Goal: Complete application form

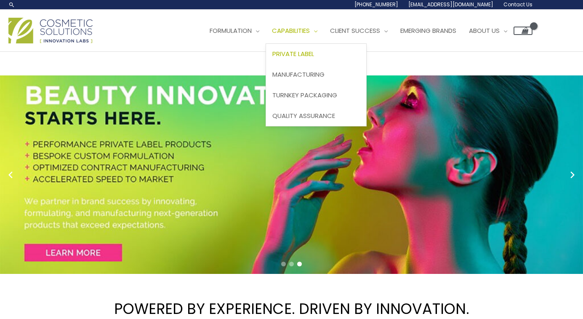
click at [310, 56] on span "Private Label" at bounding box center [293, 53] width 42 height 9
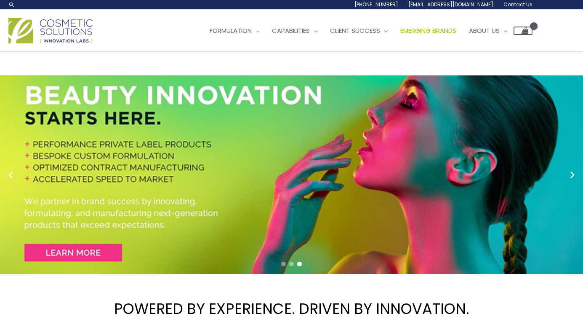
click at [441, 32] on span "Emerging Brands" at bounding box center [428, 30] width 56 height 9
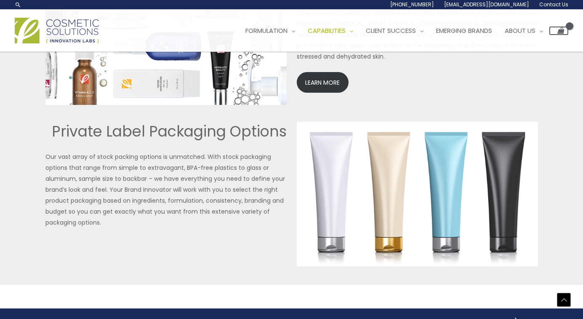
scroll to position [1917, 0]
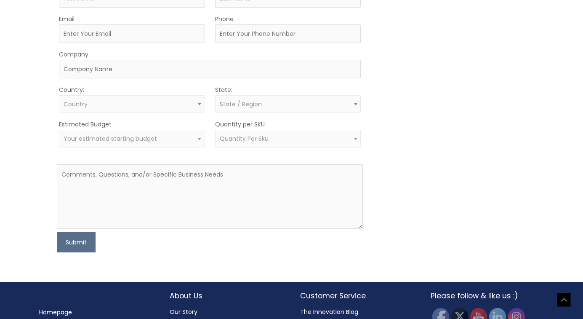
scroll to position [551, 0]
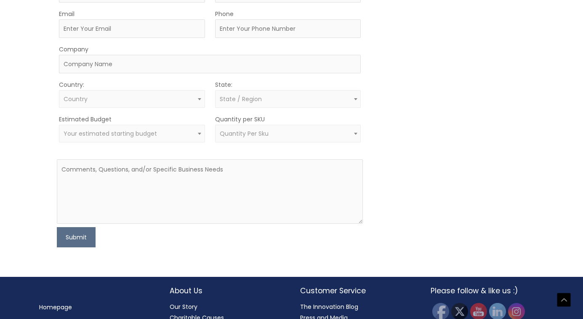
click at [225, 129] on span "Quantity Per Sku" at bounding box center [244, 133] width 49 height 8
click at [268, 134] on span "Quantity Per Sku" at bounding box center [288, 134] width 136 height 8
click at [162, 136] on span "Your estimated starting budget" at bounding box center [132, 134] width 136 height 8
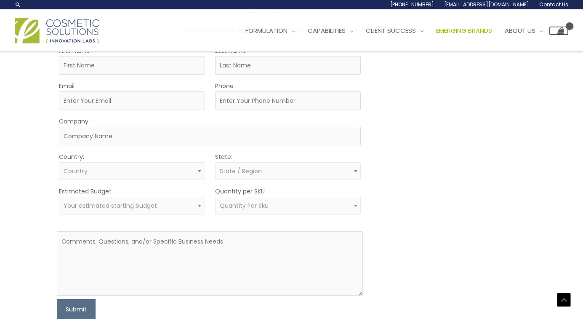
scroll to position [478, 0]
click at [350, 136] on input "Company" at bounding box center [210, 137] width 302 height 19
click at [256, 174] on span "State / Region" at bounding box center [241, 172] width 42 height 8
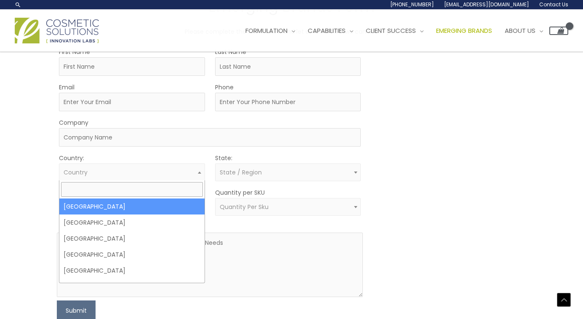
click at [130, 172] on span "Country" at bounding box center [132, 172] width 136 height 8
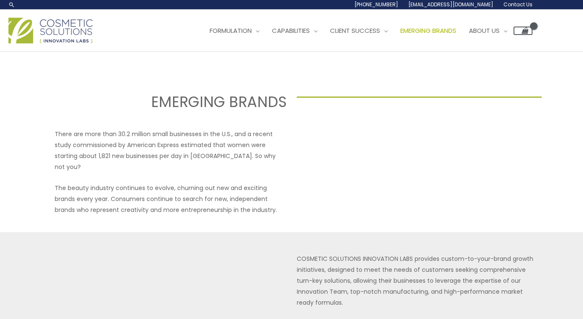
scroll to position [0, 0]
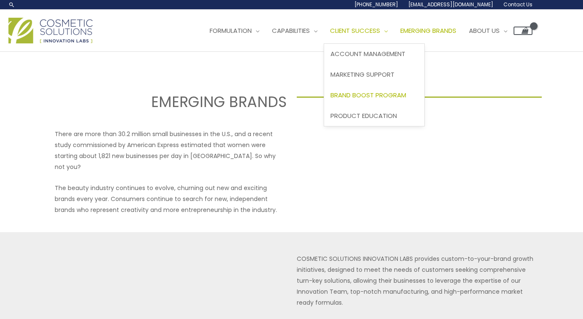
click at [368, 98] on span "Brand Boost Program" at bounding box center [368, 94] width 76 height 9
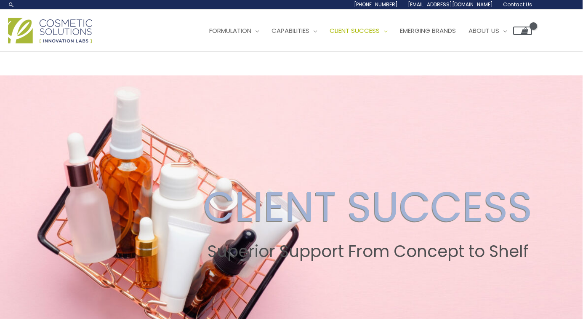
scroll to position [0, 0]
click at [442, 33] on span "Emerging Brands" at bounding box center [428, 30] width 56 height 9
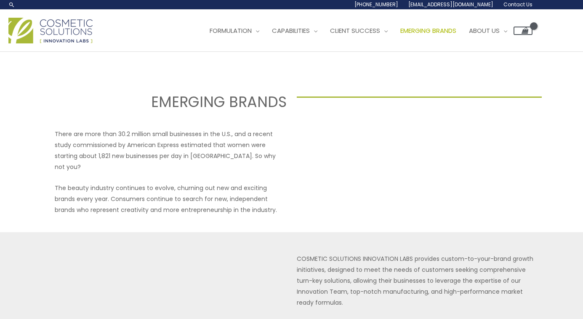
select select
click at [500, 32] on span "About Us" at bounding box center [484, 30] width 31 height 9
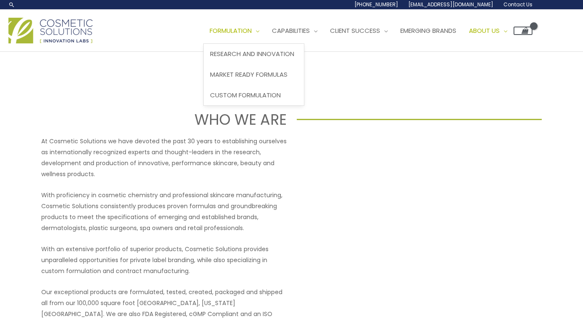
click at [249, 32] on span "Formulation" at bounding box center [231, 30] width 42 height 9
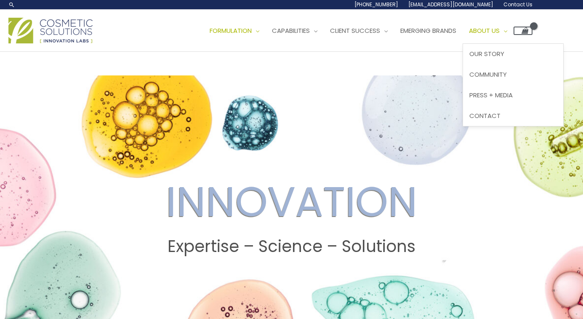
click at [507, 32] on span "Site Navigation" at bounding box center [504, 30] width 8 height 9
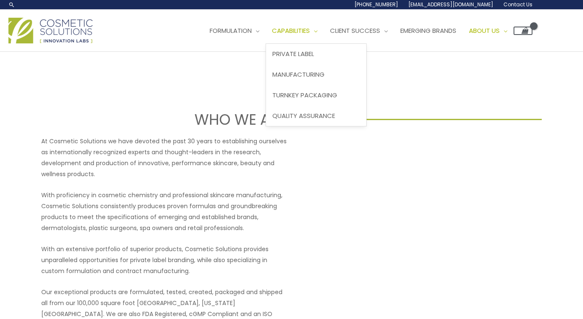
click at [299, 29] on span "Capabilities" at bounding box center [291, 30] width 38 height 9
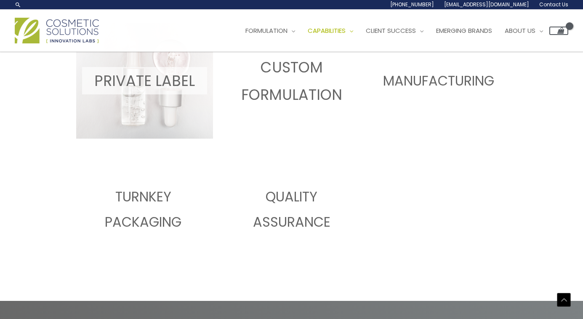
scroll to position [467, 0]
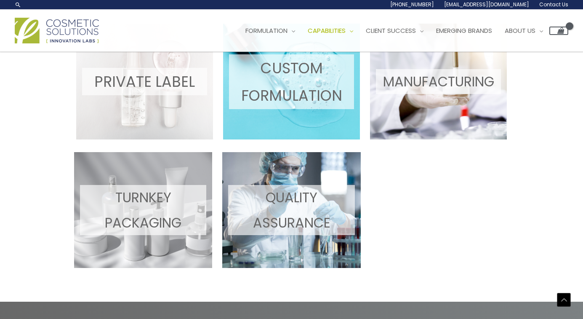
click at [119, 231] on p "TURNKEY PACKAGING" at bounding box center [143, 210] width 126 height 50
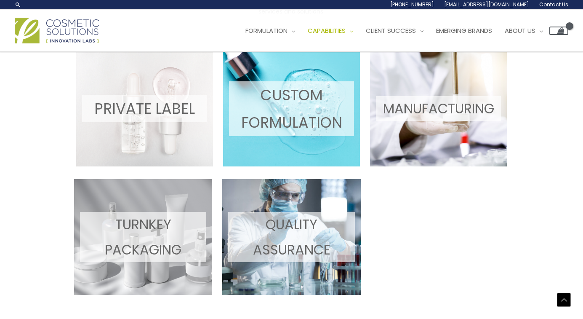
scroll to position [441, 0]
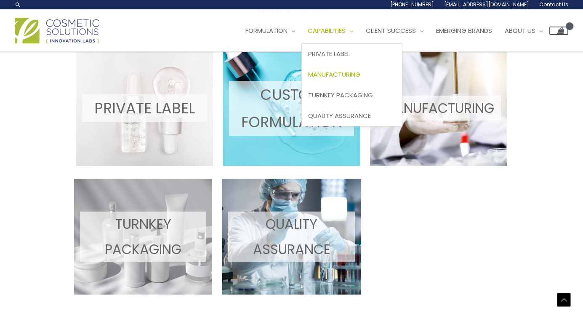
click at [352, 71] on span "Manufacturing" at bounding box center [334, 74] width 52 height 9
click at [353, 72] on span "Manufacturing" at bounding box center [334, 74] width 52 height 9
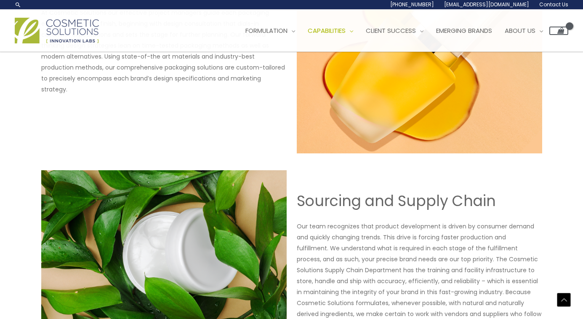
scroll to position [300, 0]
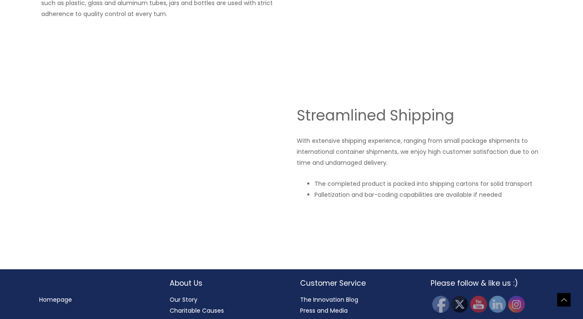
scroll to position [1470, 0]
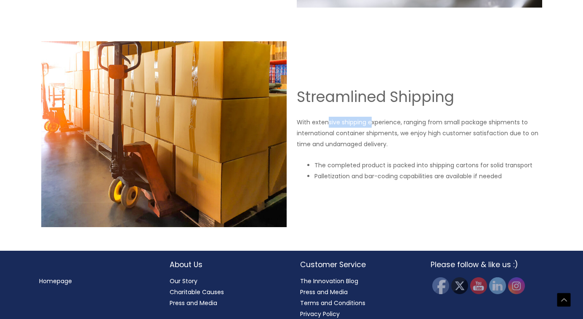
drag, startPoint x: 327, startPoint y: 122, endPoint x: 372, endPoint y: 121, distance: 45.0
click at [372, 121] on p "With extensive shipping experience, ranging from small package shipments to int…" at bounding box center [419, 133] width 245 height 33
click at [432, 109] on div "Streamlined Shipping With extensive shipping experience, ranging from small pac…" at bounding box center [419, 134] width 245 height 94
drag, startPoint x: 352, startPoint y: 131, endPoint x: 400, endPoint y: 131, distance: 48.0
click at [400, 131] on p "With extensive shipping experience, ranging from small package shipments to int…" at bounding box center [419, 133] width 245 height 33
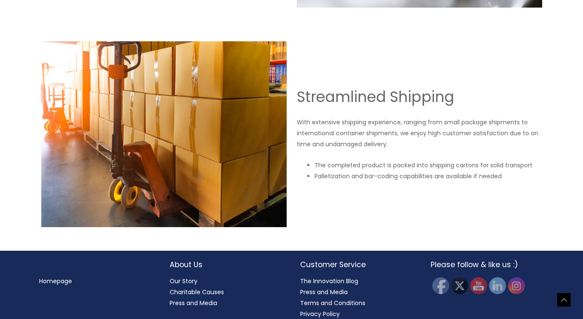
click at [423, 150] on div "Streamlined Shipping With extensive shipping experience, ranging from small pac…" at bounding box center [419, 134] width 245 height 94
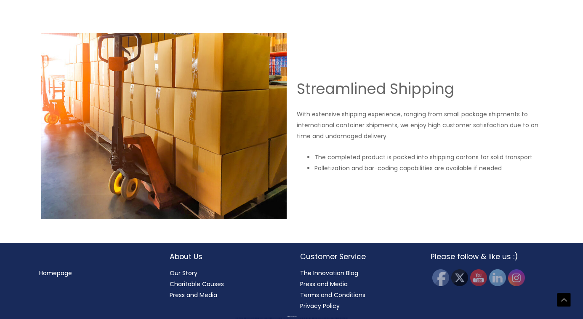
scroll to position [1478, 0]
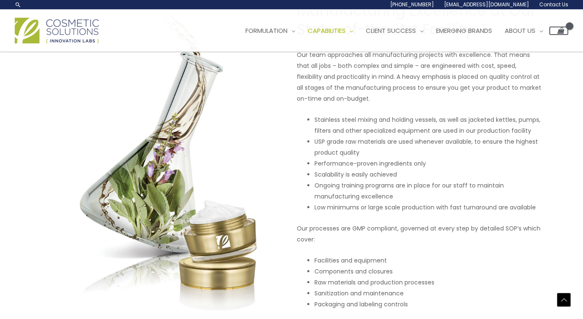
scroll to position [510, 0]
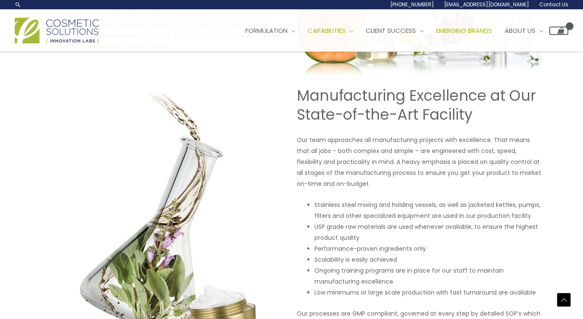
click at [475, 30] on span "Emerging Brands" at bounding box center [464, 30] width 56 height 9
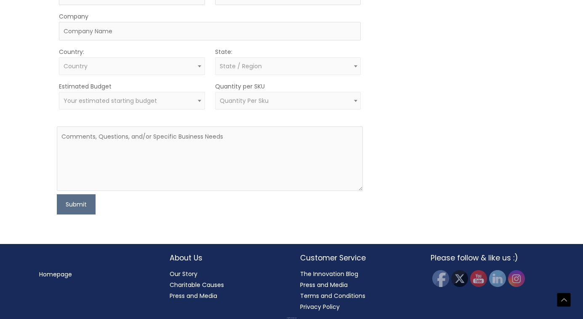
scroll to position [583, 0]
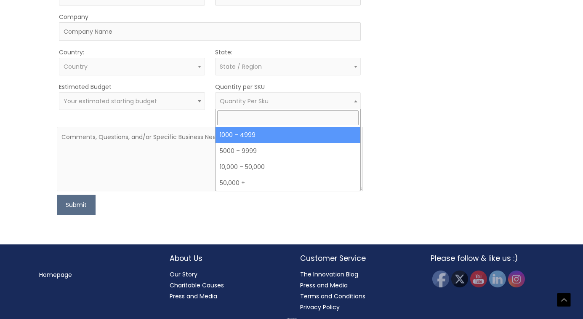
click at [324, 102] on span "Quantity Per Sku" at bounding box center [288, 101] width 136 height 8
select select "10"
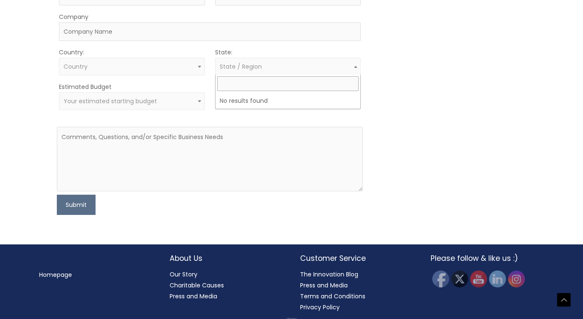
click at [311, 66] on span "State / Region" at bounding box center [288, 67] width 136 height 8
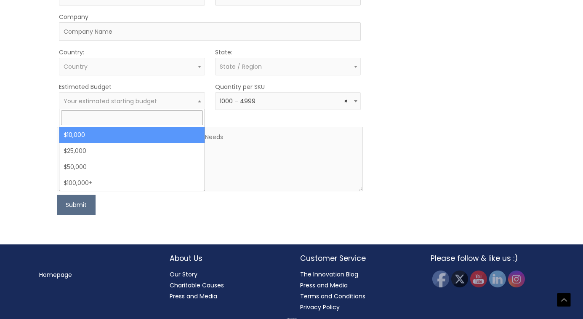
click at [131, 104] on span "Your estimated starting budget" at bounding box center [132, 101] width 146 height 18
select select "10000"
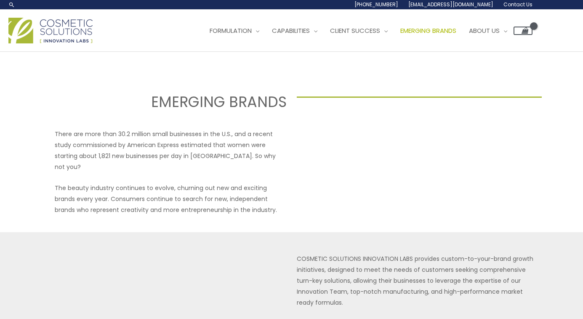
scroll to position [0, 0]
